Goal: Check status: Check status

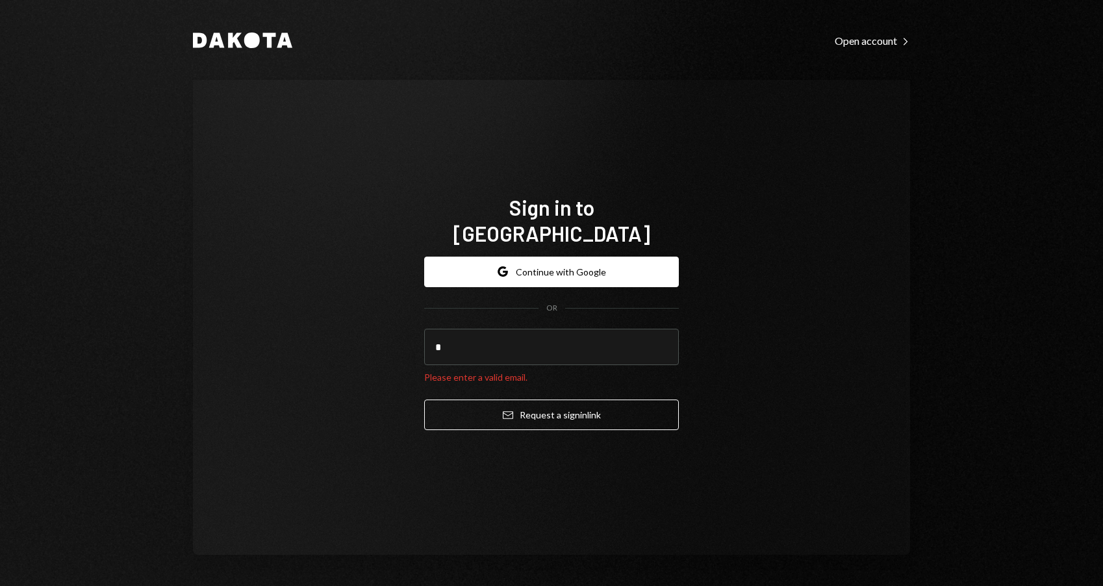
type input "**********"
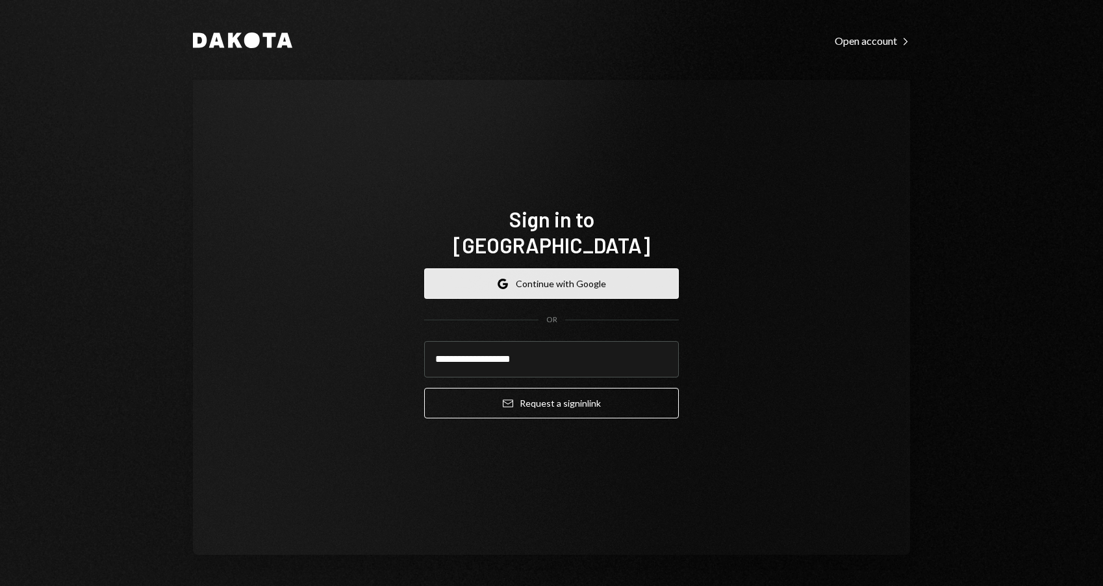
click at [538, 269] on button "Google Continue with Google" at bounding box center [551, 283] width 255 height 31
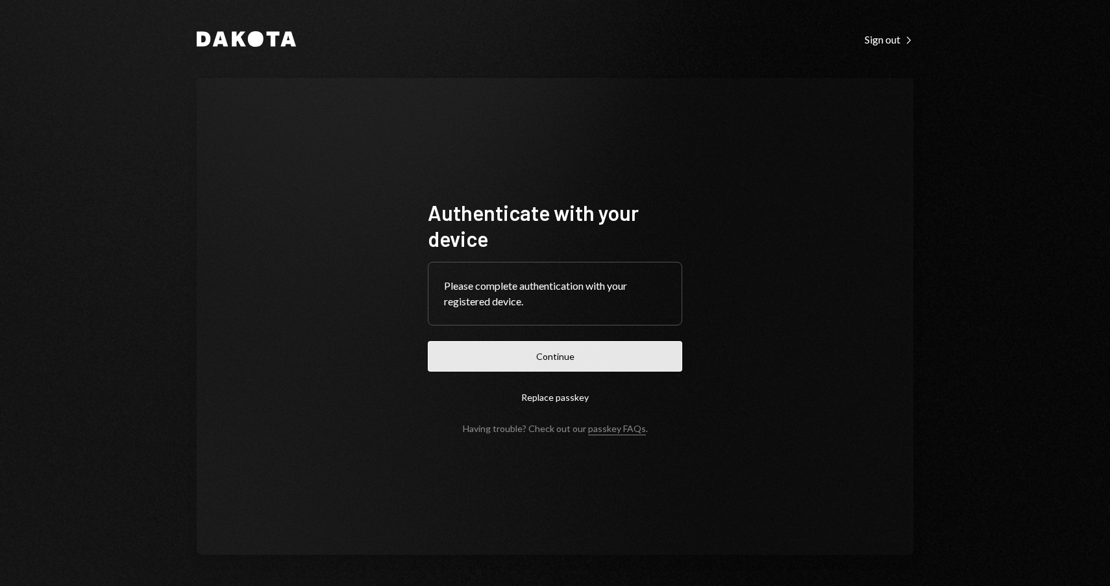
click at [610, 355] on button "Continue" at bounding box center [555, 356] width 255 height 31
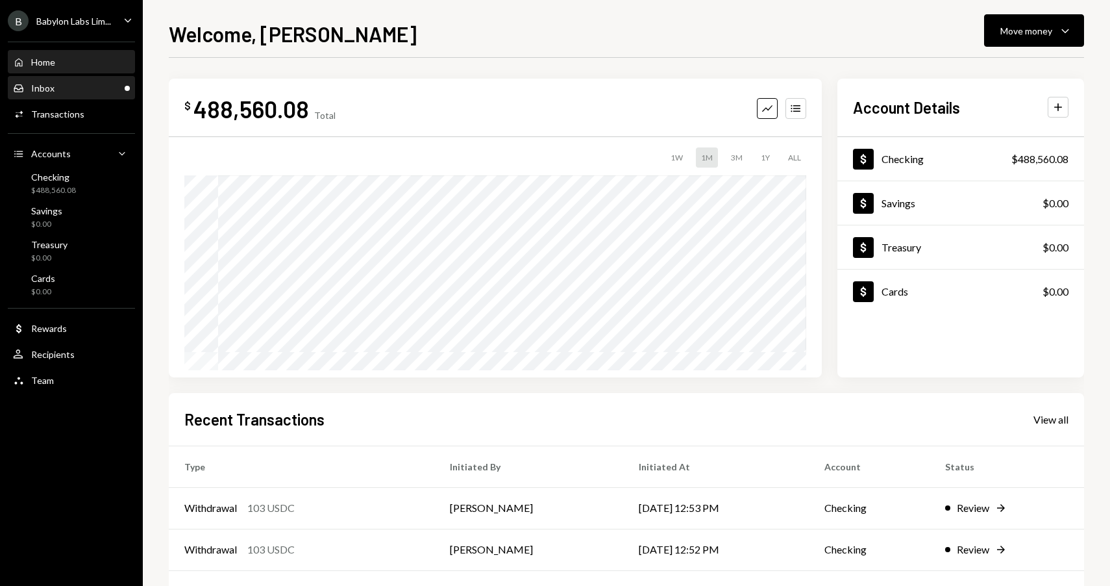
click at [84, 88] on div "Inbox Inbox" at bounding box center [71, 88] width 117 height 12
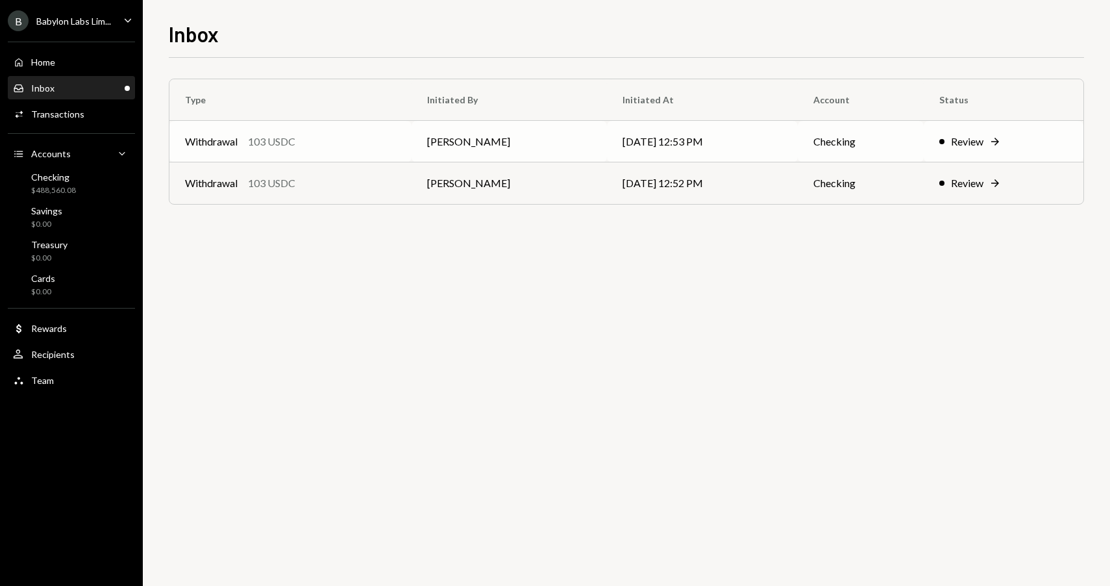
click at [710, 136] on td "[DATE] 12:53 PM" at bounding box center [702, 142] width 191 height 42
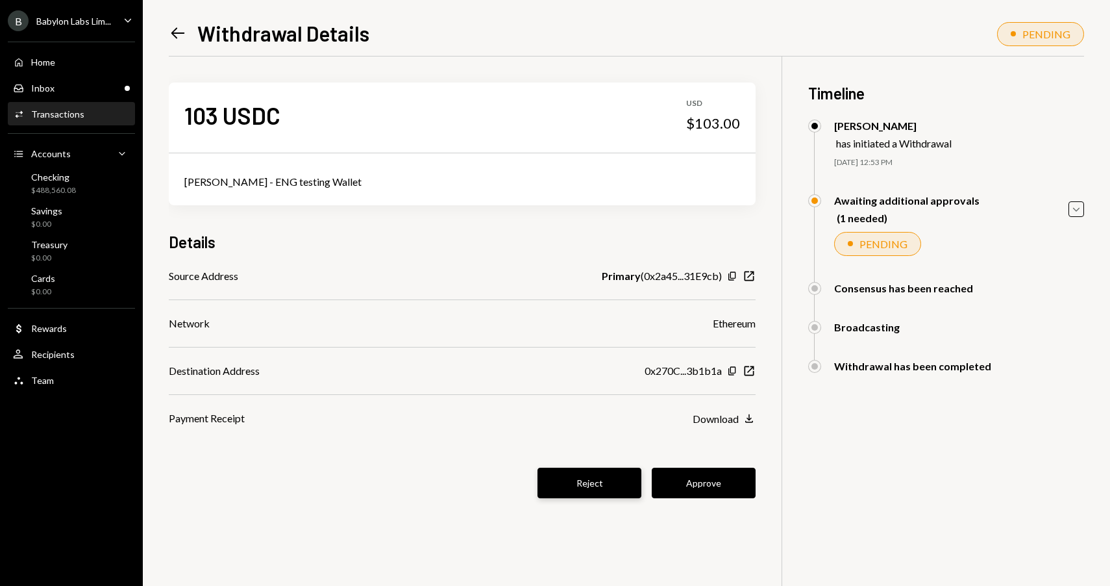
click at [578, 485] on button "Reject" at bounding box center [590, 483] width 104 height 31
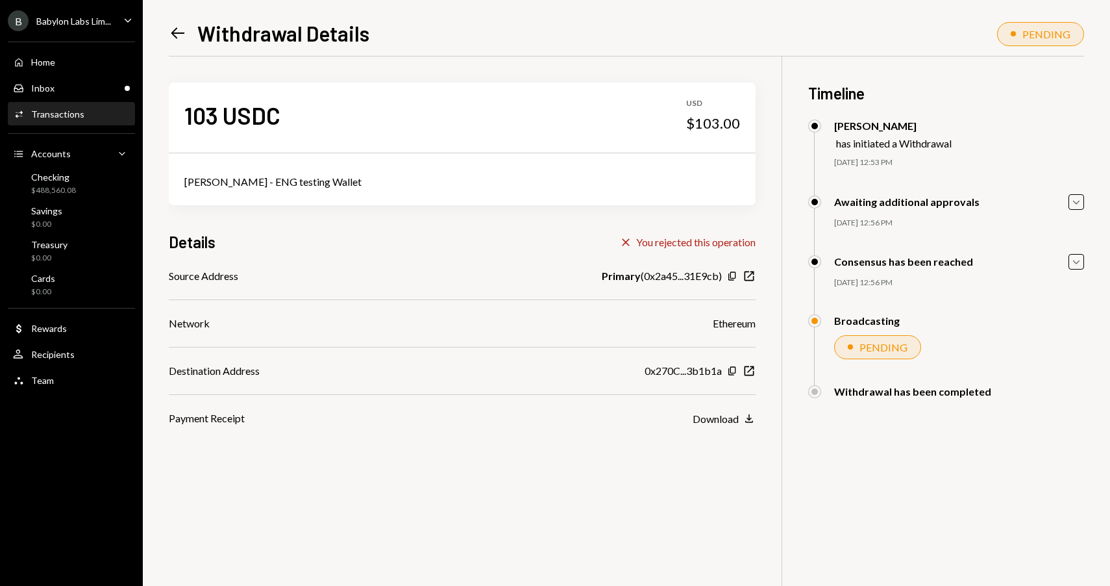
click at [181, 31] on icon "Left Arrow" at bounding box center [178, 33] width 18 height 18
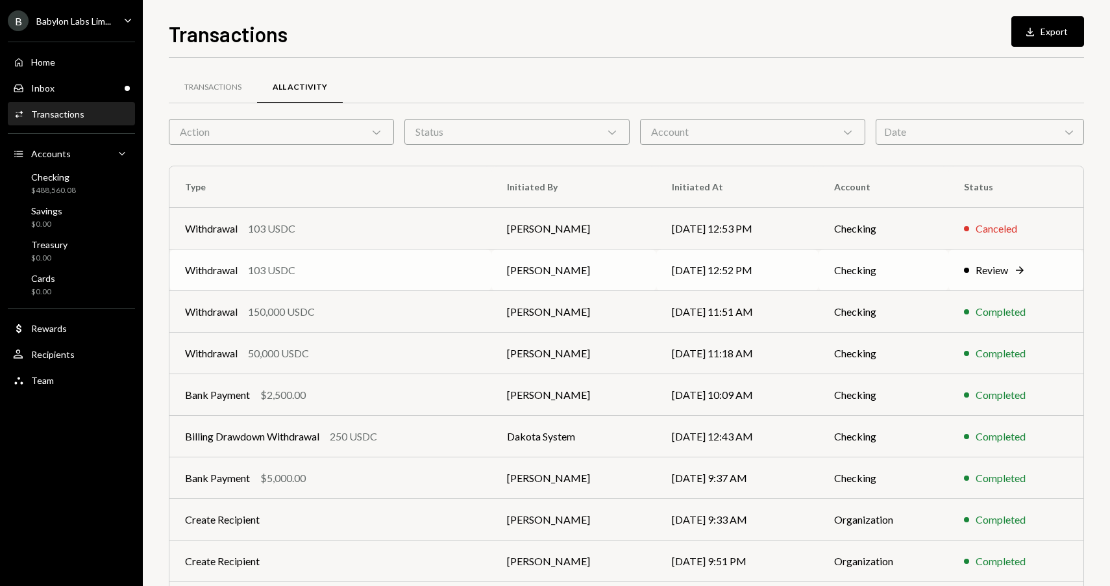
click at [410, 269] on div "Withdrawal 103 USDC" at bounding box center [330, 270] width 291 height 16
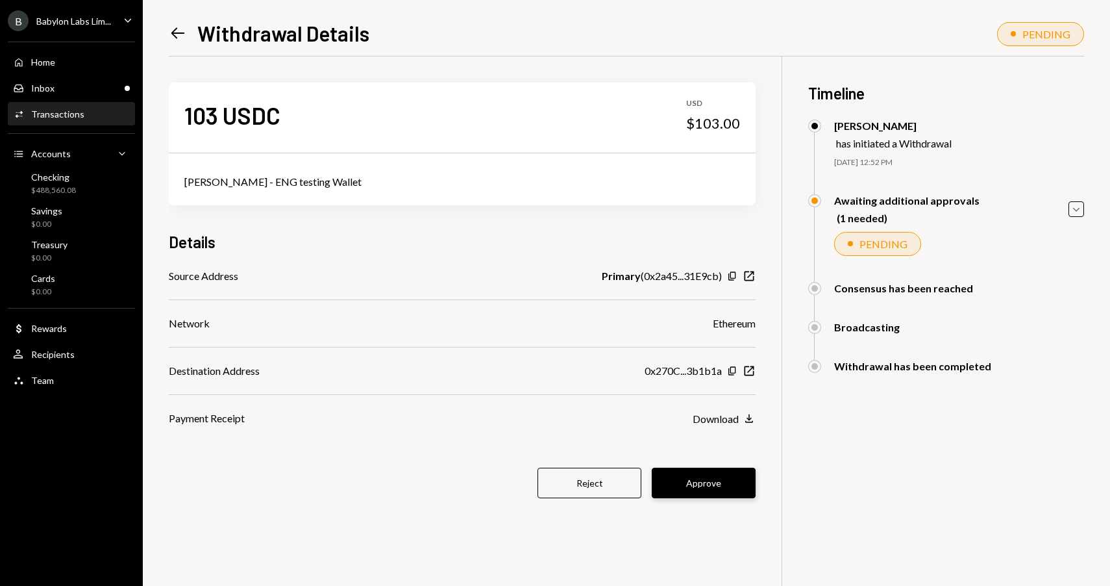
click at [713, 481] on button "Approve" at bounding box center [704, 483] width 104 height 31
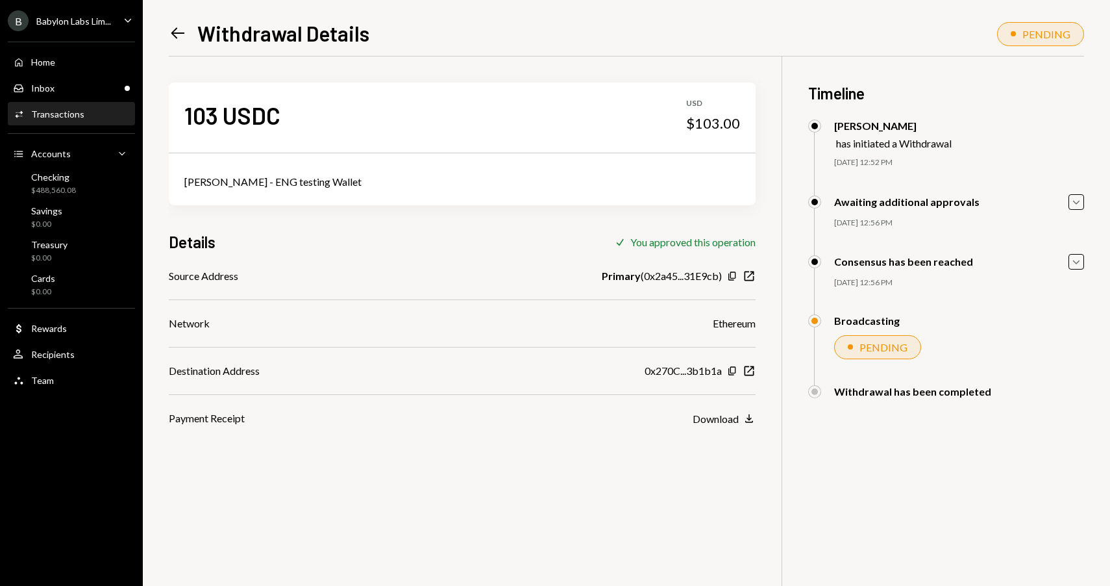
click at [179, 32] on icon "Left Arrow" at bounding box center [178, 33] width 18 height 18
